Goal: Task Accomplishment & Management: Manage account settings

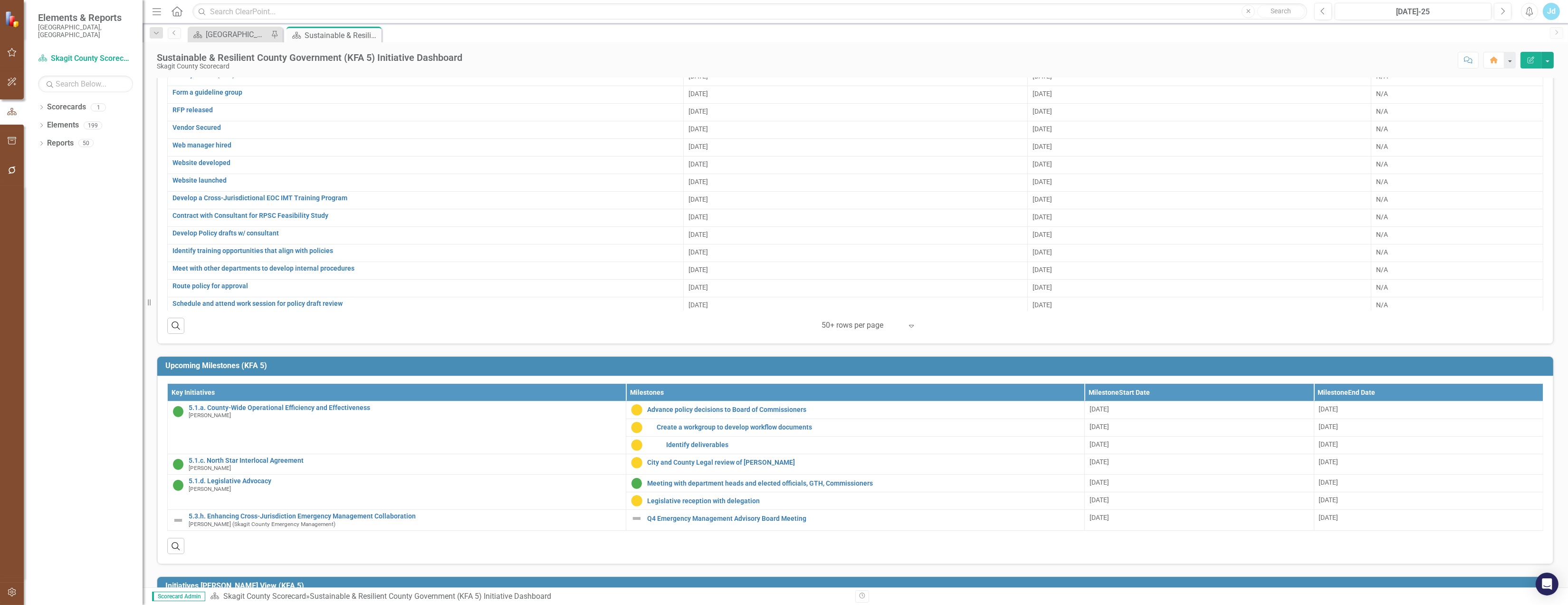
scroll to position [269, 0]
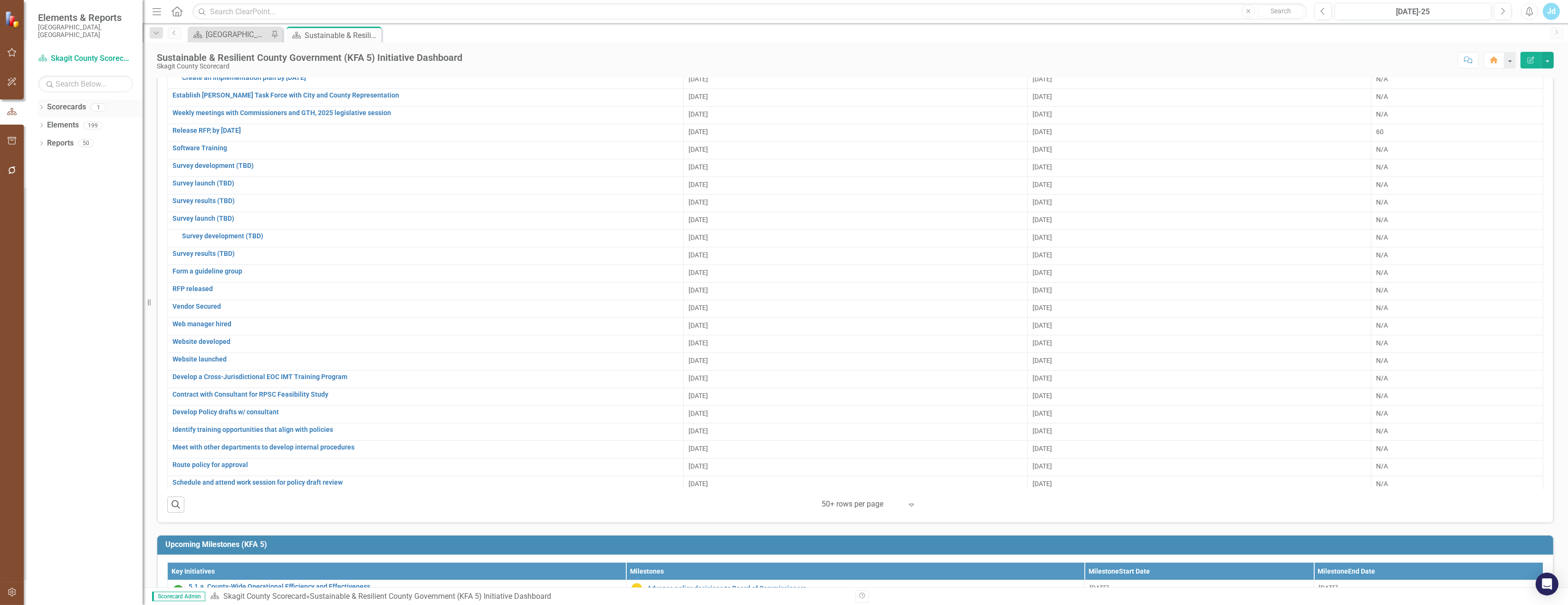
click at [70, 103] on link "Scorecards" at bounding box center [66, 107] width 39 height 11
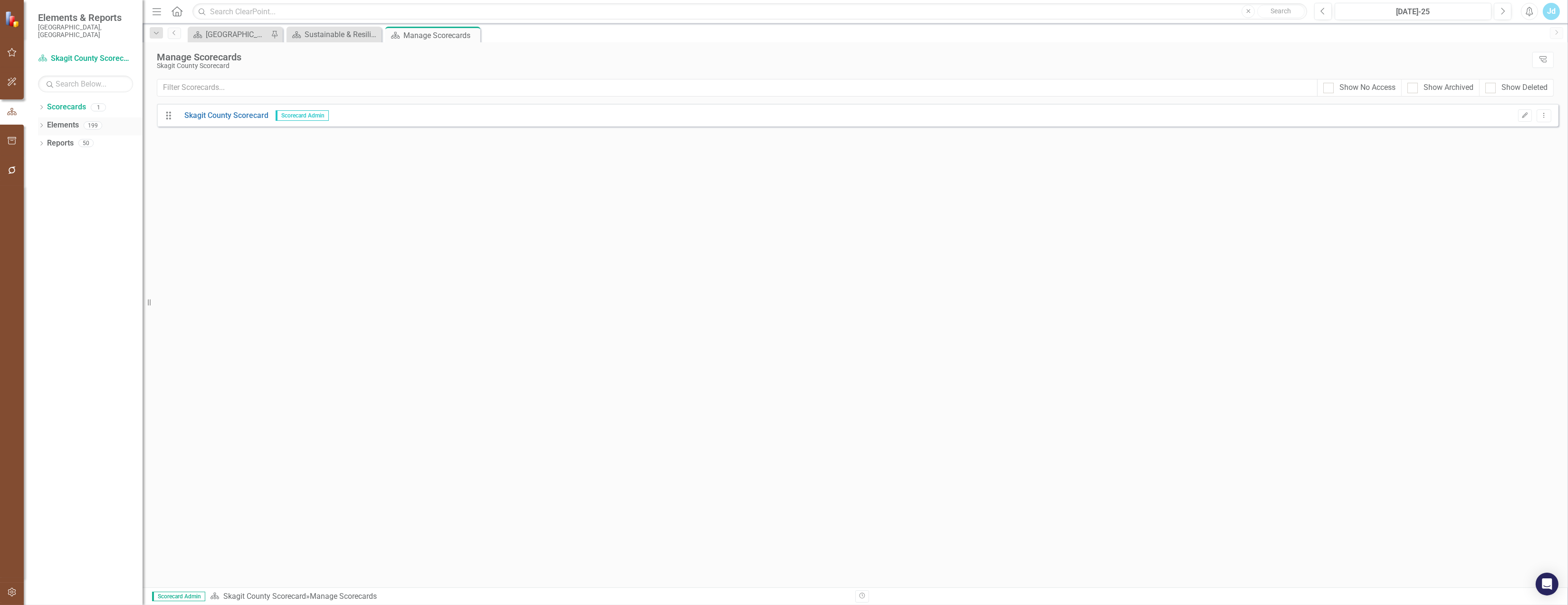
click at [67, 120] on link "Elements" at bounding box center [63, 125] width 32 height 11
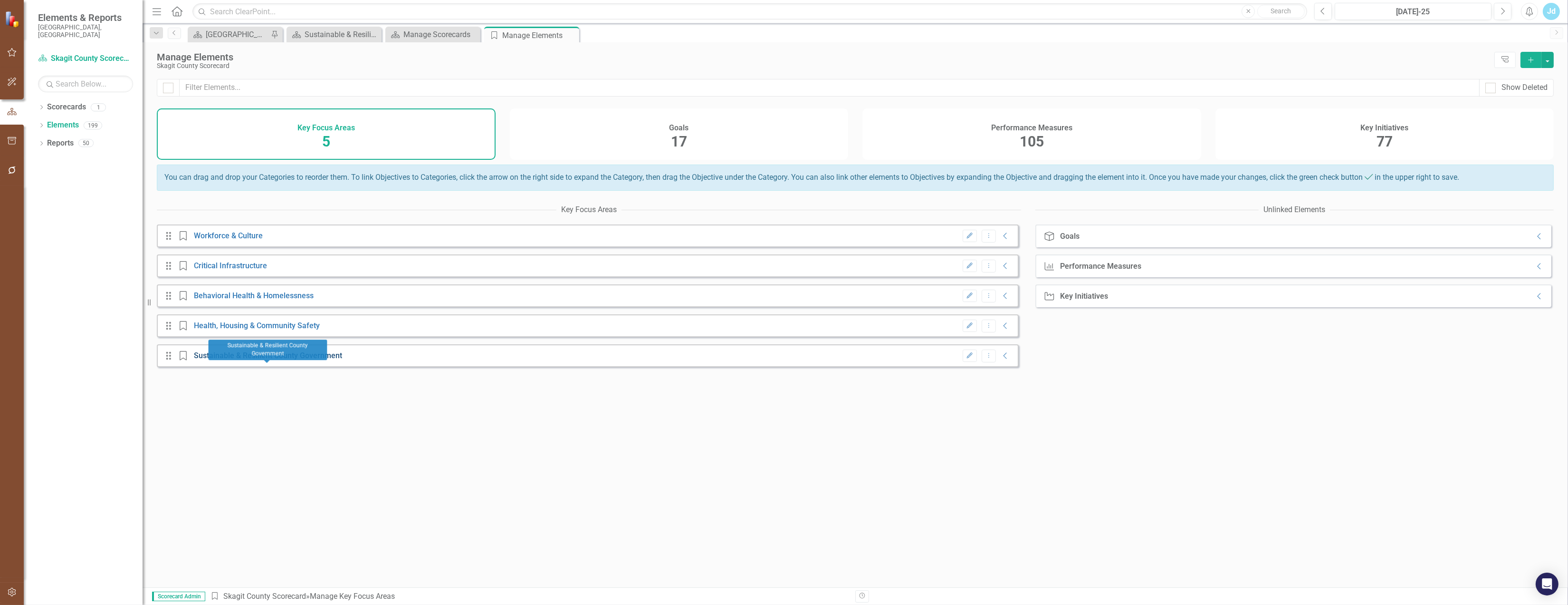
click at [251, 360] on link "Sustainable & Resilient County Government" at bounding box center [268, 355] width 148 height 9
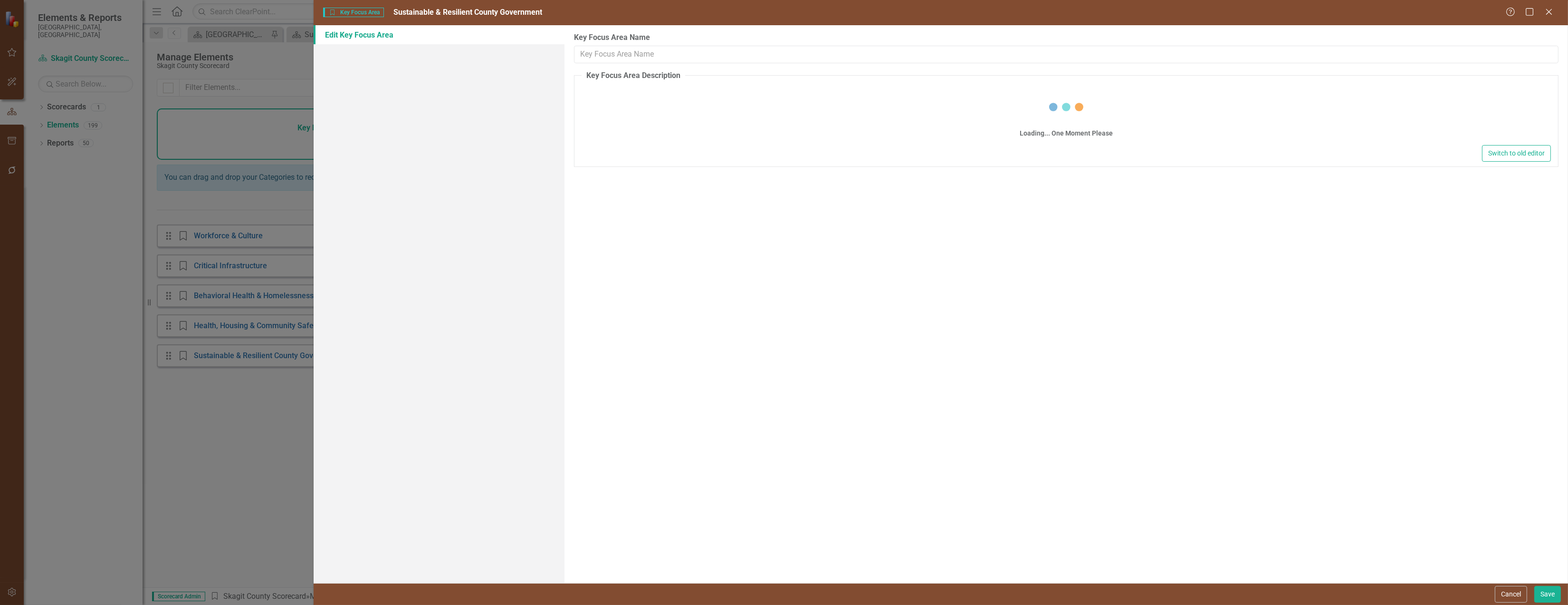
type input "Sustainable & Resilient County Government"
type textarea "<p>Desired Outcome: Skagit County is a flexible, effective, and transparent par…"
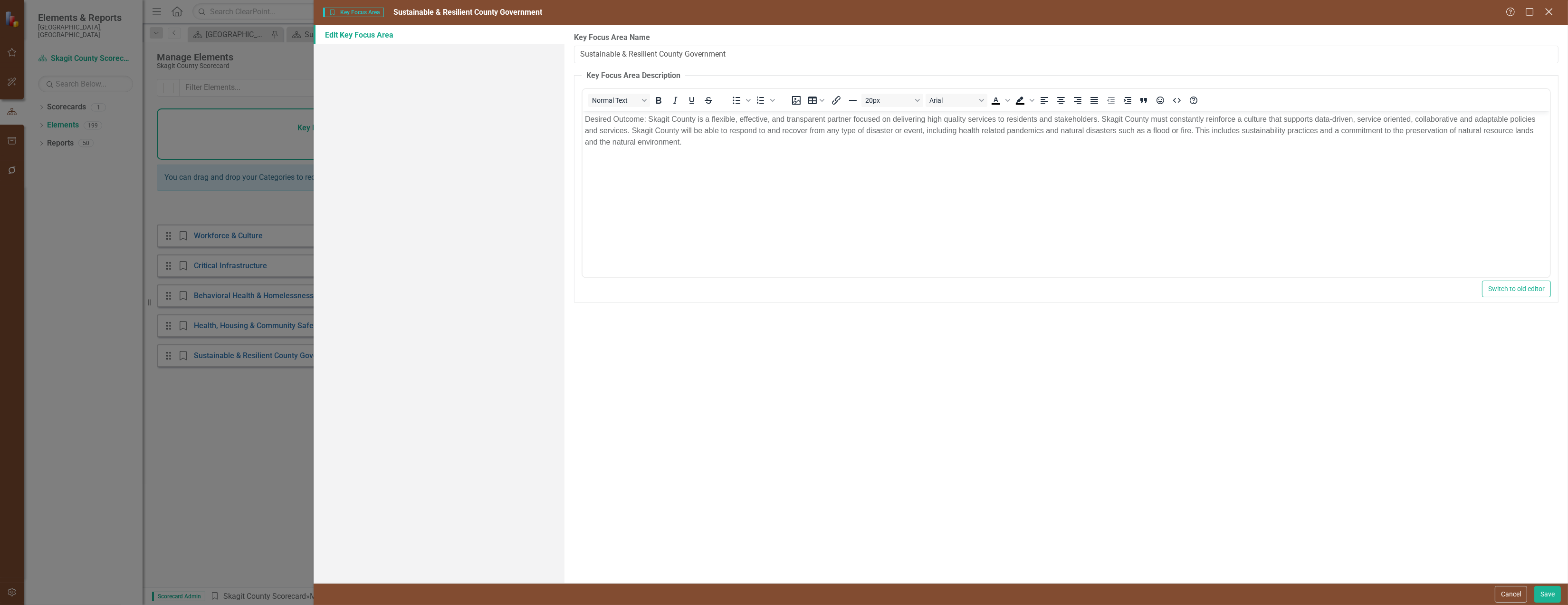
click at [1553, 10] on icon "Close" at bounding box center [1548, 12] width 12 height 9
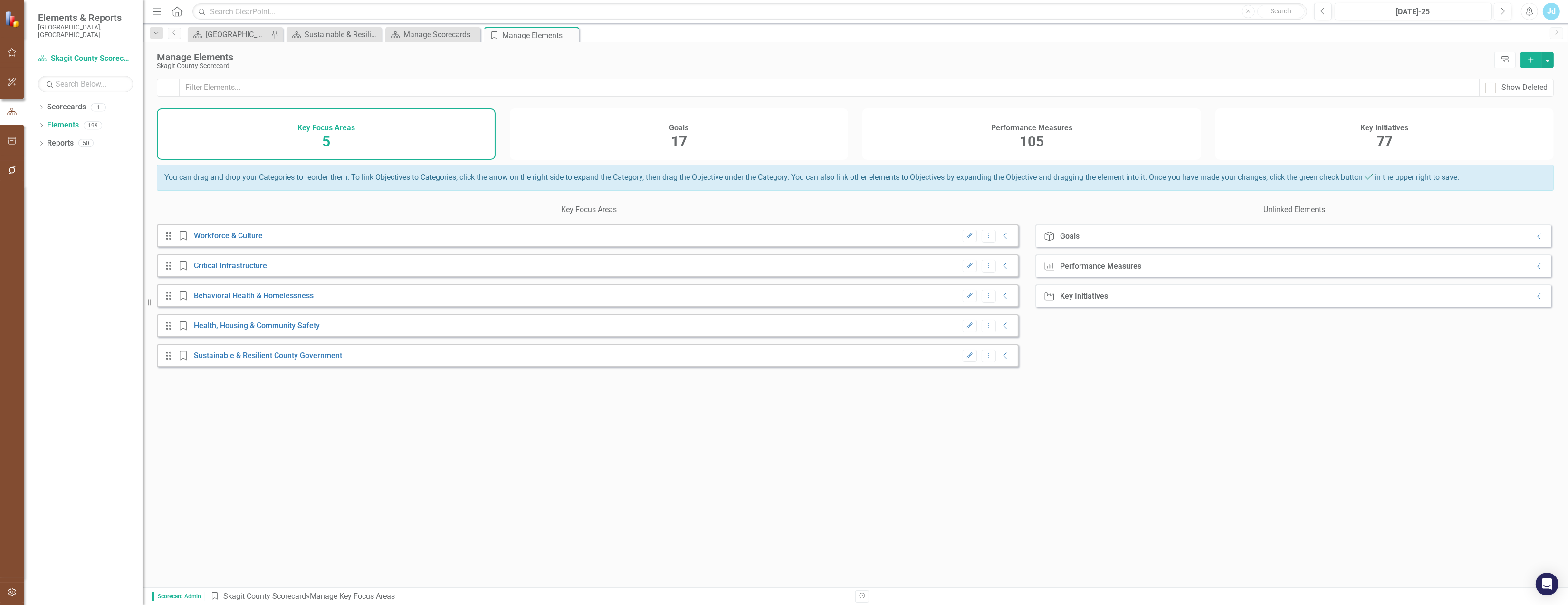
click at [1080, 300] on div "Key Initiatives" at bounding box center [1084, 296] width 48 height 9
click at [1033, 141] on span "105" at bounding box center [1031, 142] width 24 height 17
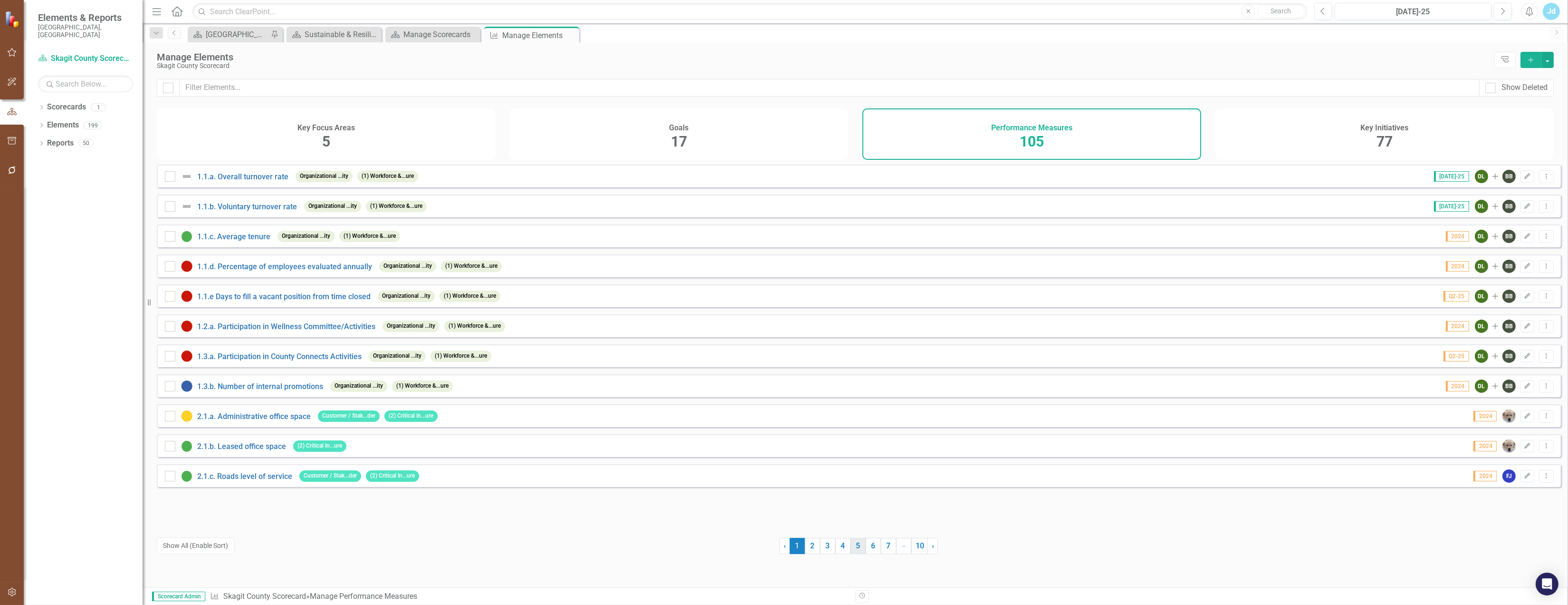
click at [853, 542] on link "5" at bounding box center [858, 545] width 15 height 16
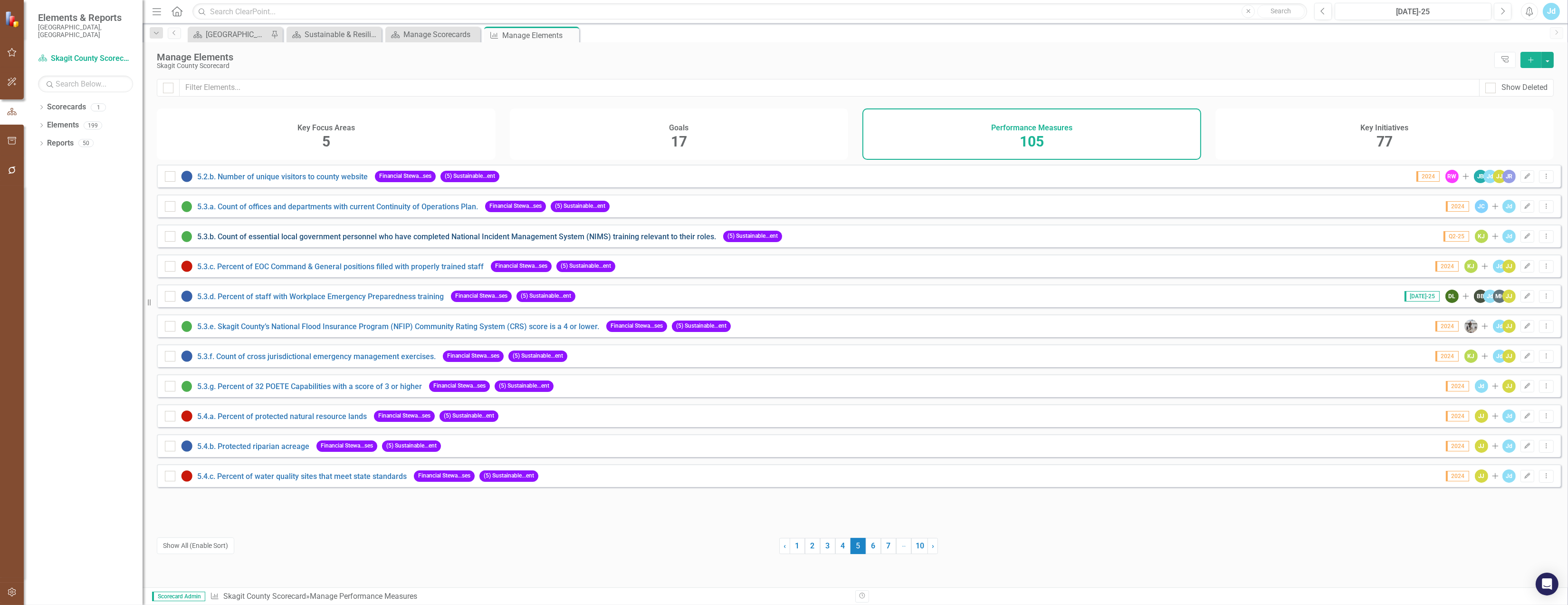
click at [280, 241] on link "5.3.b. Count of essential local government personnel who have completed Nationa…" at bounding box center [456, 237] width 519 height 9
